Goal: Find specific page/section: Find specific page/section

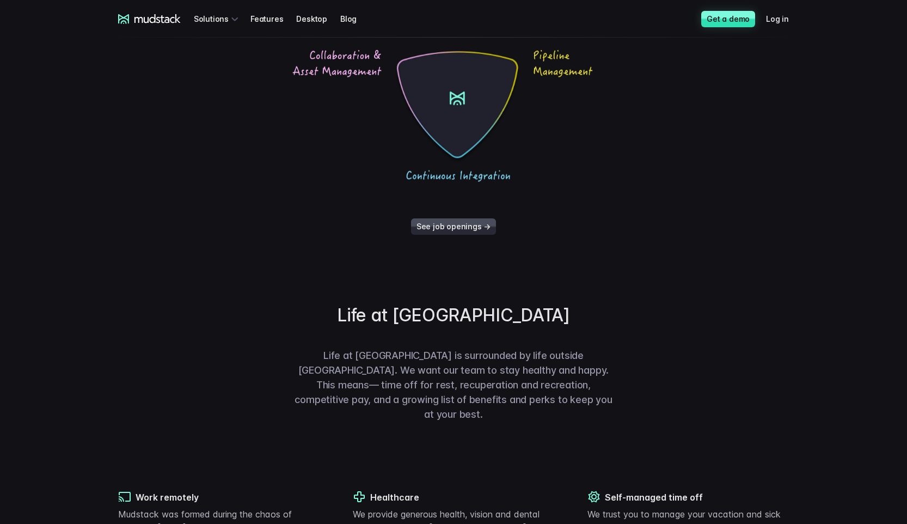
scroll to position [63, 0]
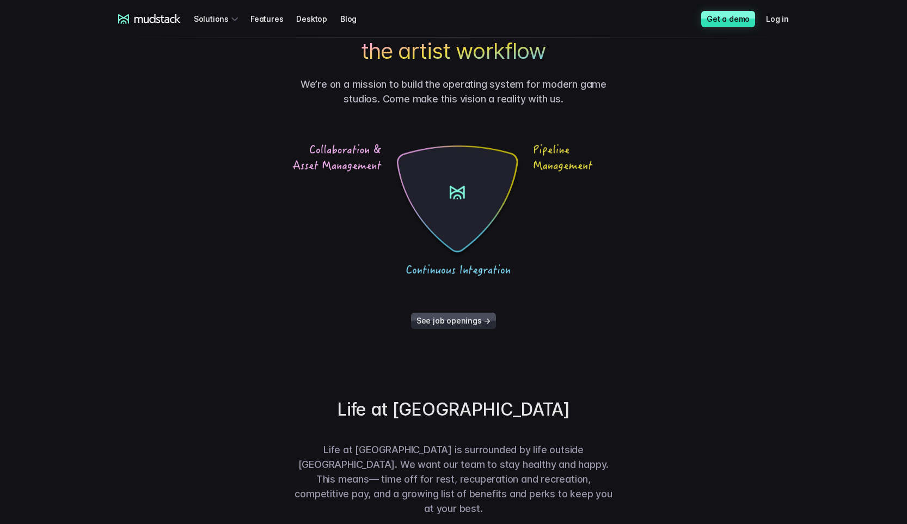
click at [444, 316] on link "See job openings →" at bounding box center [453, 321] width 85 height 16
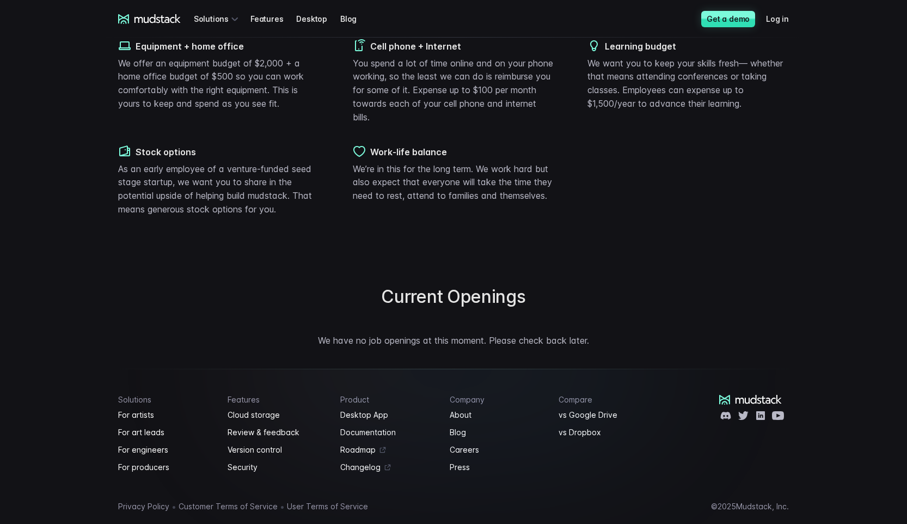
scroll to position [727, 0]
click at [155, 443] on link "For engineers" at bounding box center [166, 449] width 96 height 13
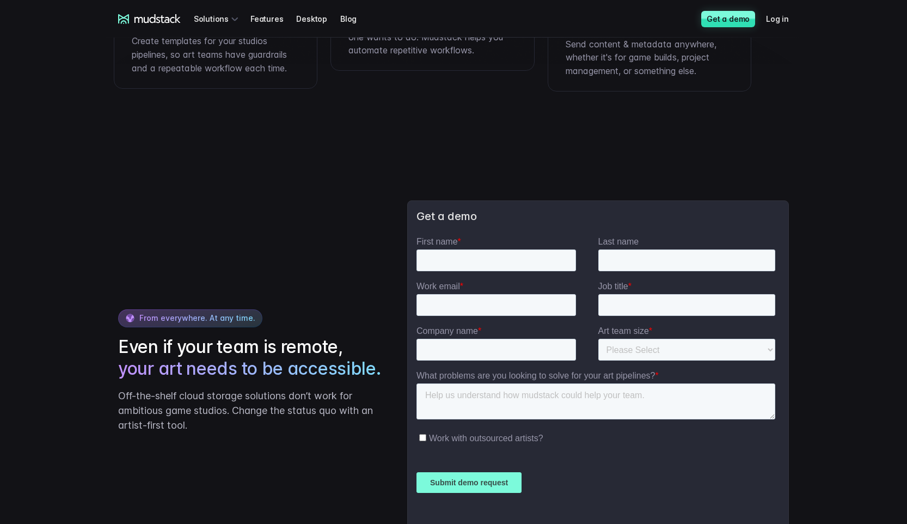
scroll to position [2172, 0]
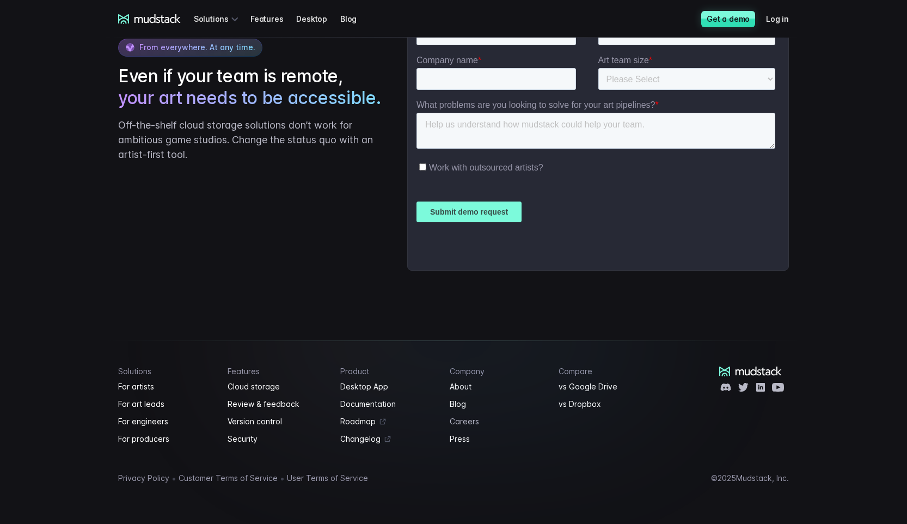
click at [470, 421] on link "Careers" at bounding box center [498, 421] width 96 height 13
